Goal: Book appointment/travel/reservation

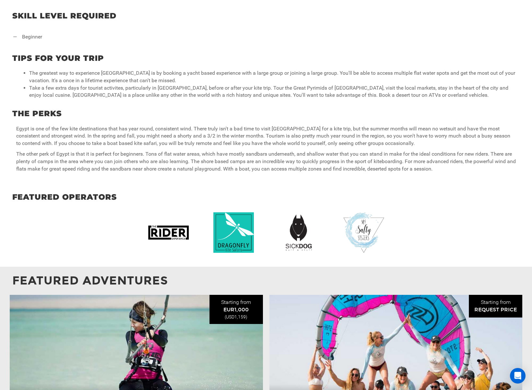
scroll to position [460, 0]
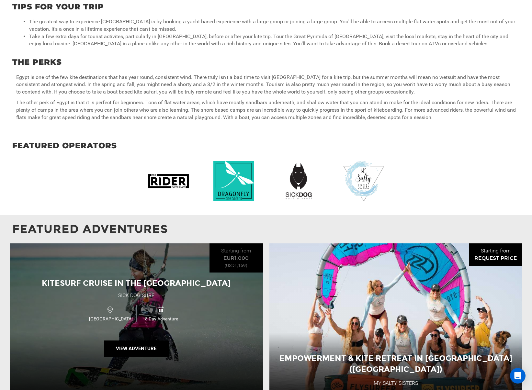
click at [163, 262] on div "Kitesurf Cruise in the Red Sea Sick Dog Surf [GEOGRAPHIC_DATA] 8 Day Adventure …" at bounding box center [136, 317] width 253 height 149
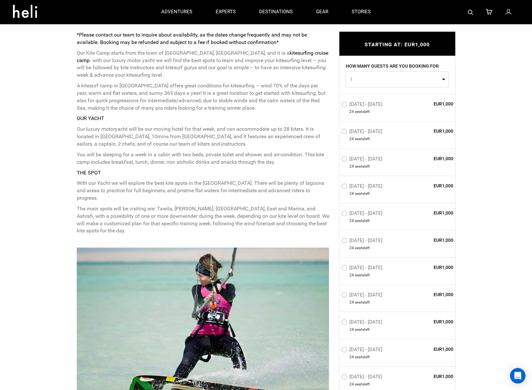
scroll to position [176, 0]
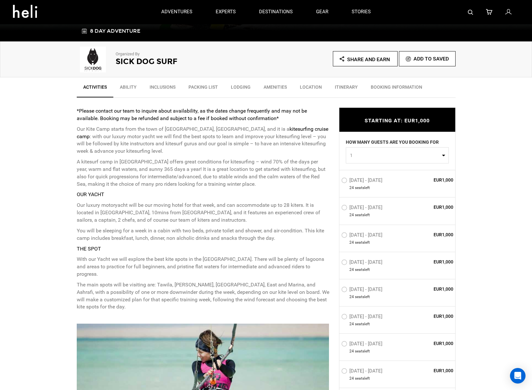
click at [436, 157] on span "1" at bounding box center [395, 155] width 90 height 6
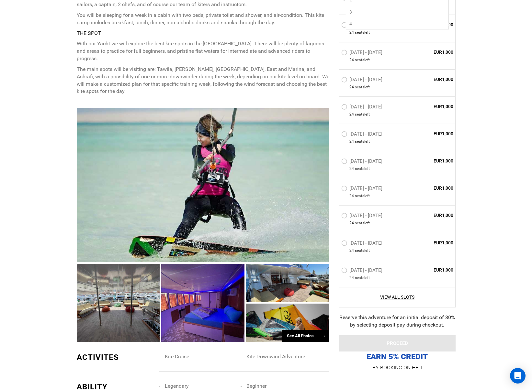
scroll to position [410, 0]
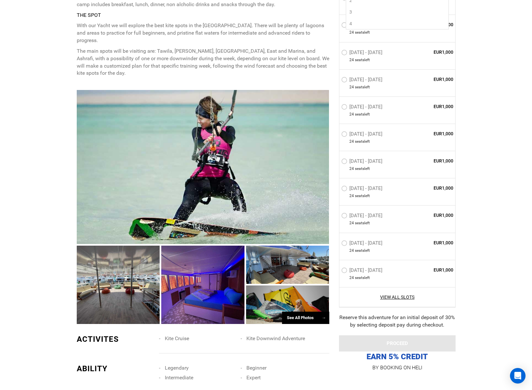
click at [173, 187] on div at bounding box center [203, 167] width 252 height 154
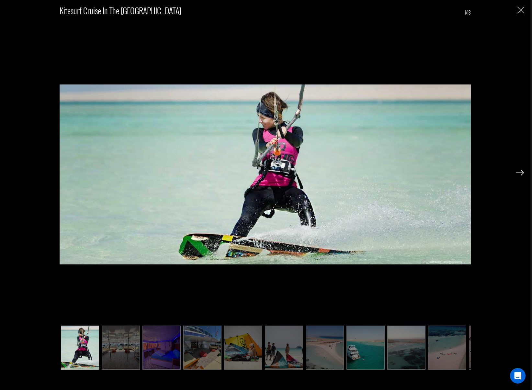
click at [519, 174] on img at bounding box center [520, 173] width 8 height 6
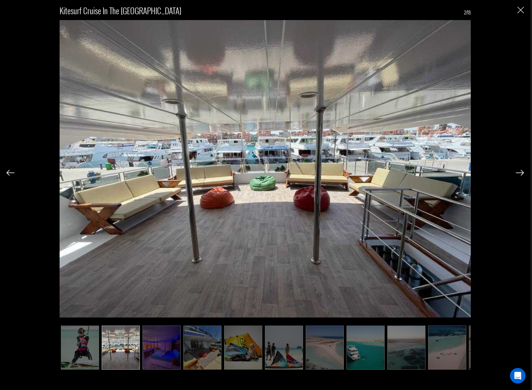
click at [521, 174] on img at bounding box center [520, 173] width 8 height 6
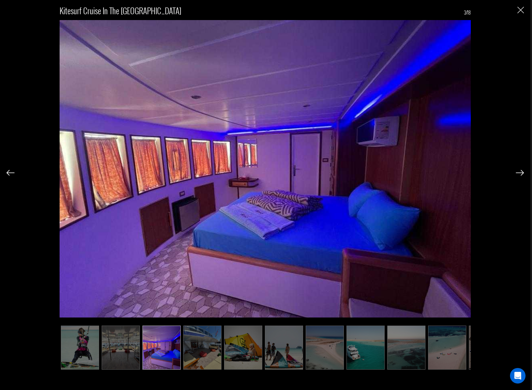
click at [522, 174] on img at bounding box center [520, 173] width 8 height 6
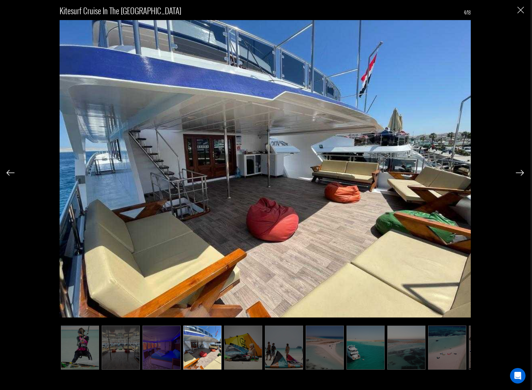
click at [522, 174] on img at bounding box center [520, 173] width 8 height 6
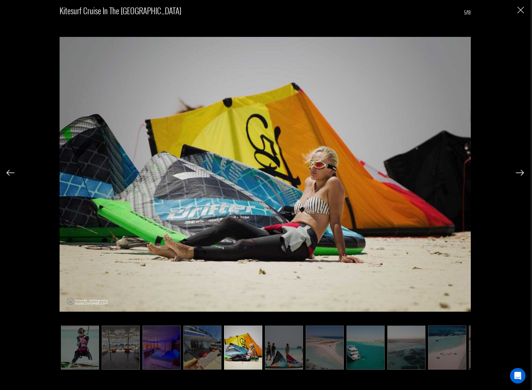
click at [522, 174] on img at bounding box center [520, 173] width 8 height 6
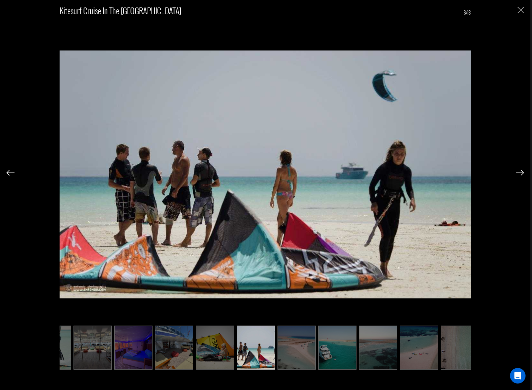
scroll to position [0, 32]
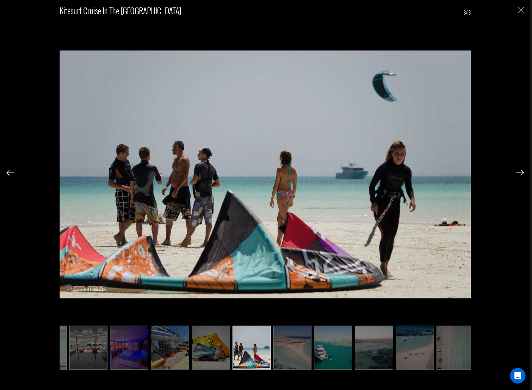
click at [522, 174] on img at bounding box center [520, 173] width 8 height 6
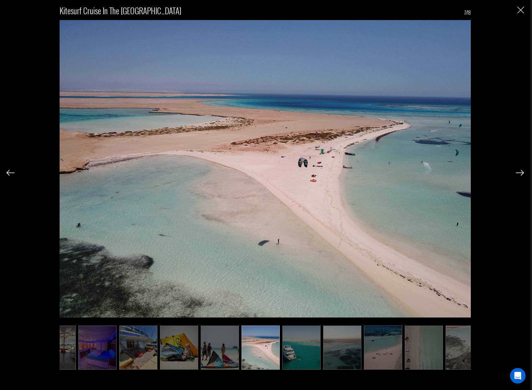
click at [522, 174] on img at bounding box center [520, 173] width 8 height 6
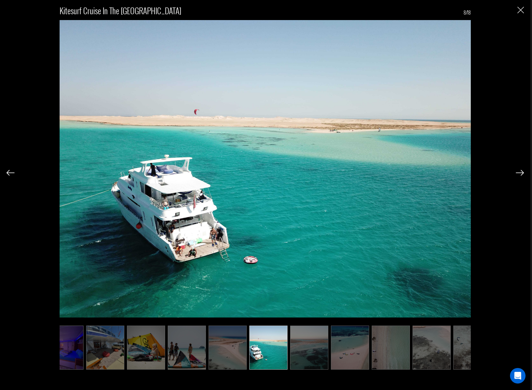
click at [522, 174] on img at bounding box center [520, 173] width 8 height 6
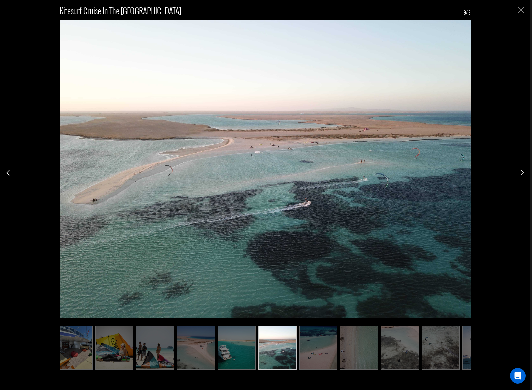
click at [522, 174] on img at bounding box center [520, 173] width 8 height 6
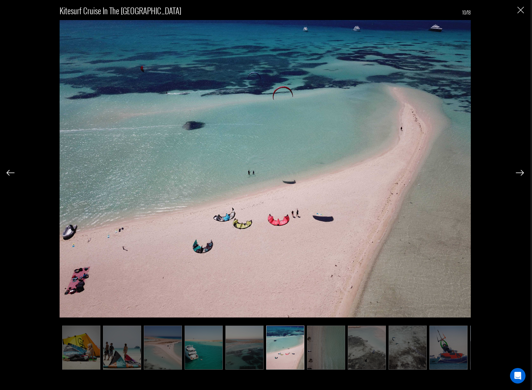
click at [522, 174] on img at bounding box center [520, 173] width 8 height 6
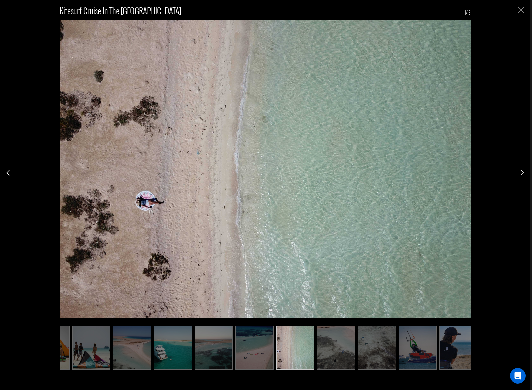
click at [522, 174] on img at bounding box center [520, 173] width 8 height 6
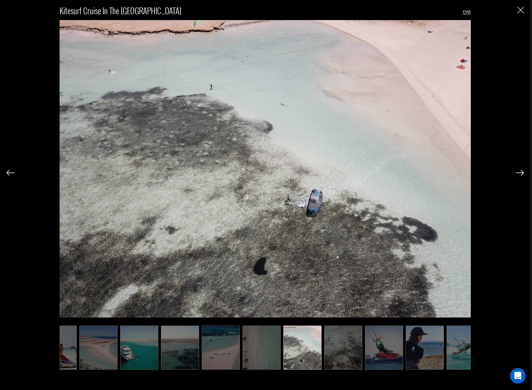
click at [522, 174] on img at bounding box center [520, 173] width 8 height 6
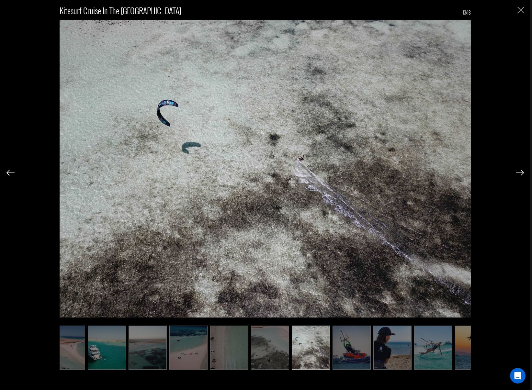
click at [522, 174] on img at bounding box center [520, 173] width 8 height 6
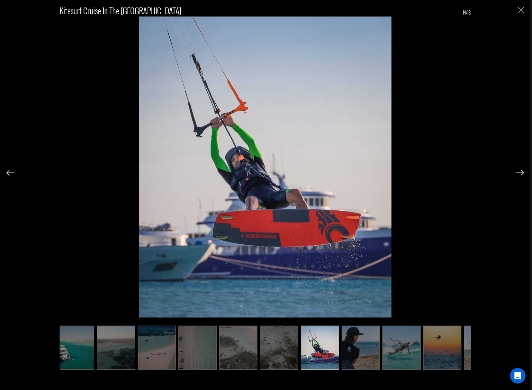
scroll to position [0, 291]
click at [522, 174] on img at bounding box center [520, 173] width 8 height 6
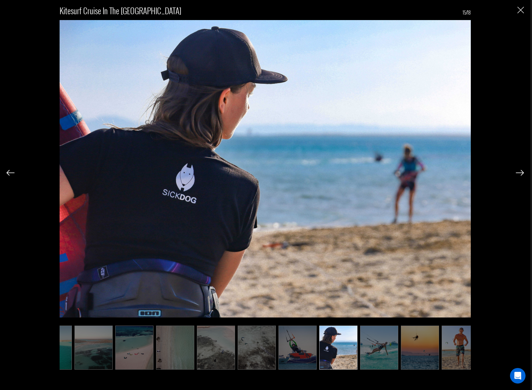
scroll to position [0, 323]
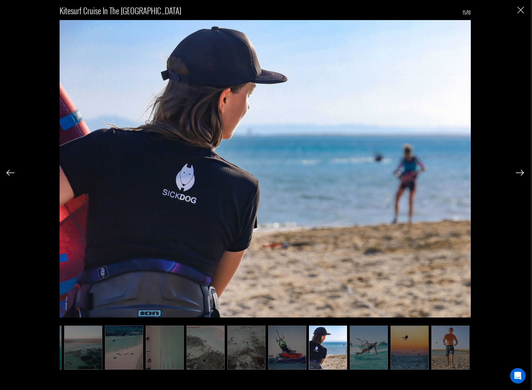
click at [522, 174] on img at bounding box center [520, 173] width 8 height 6
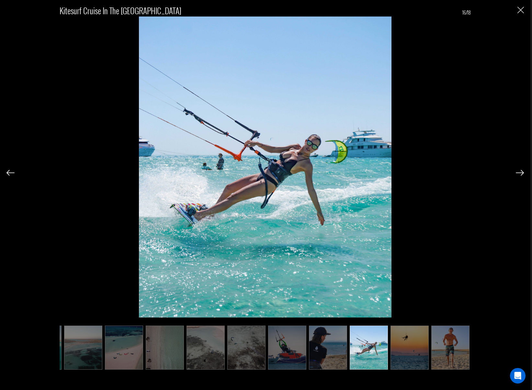
click at [522, 174] on img at bounding box center [520, 173] width 8 height 6
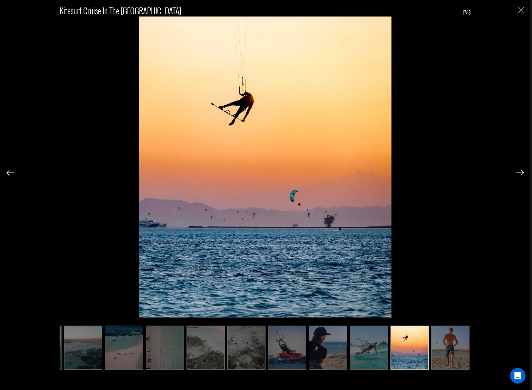
click at [522, 174] on img at bounding box center [520, 173] width 8 height 6
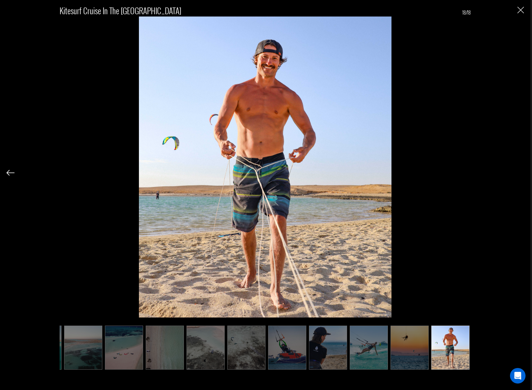
click at [522, 174] on div "Kitesurf Cruise in the Red Sea 18/18" at bounding box center [264, 185] width 517 height 371
click at [521, 10] on img "Close" at bounding box center [520, 10] width 6 height 6
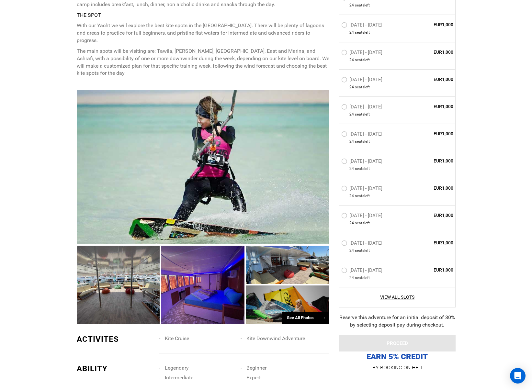
scroll to position [0, 0]
